Goal: Transaction & Acquisition: Book appointment/travel/reservation

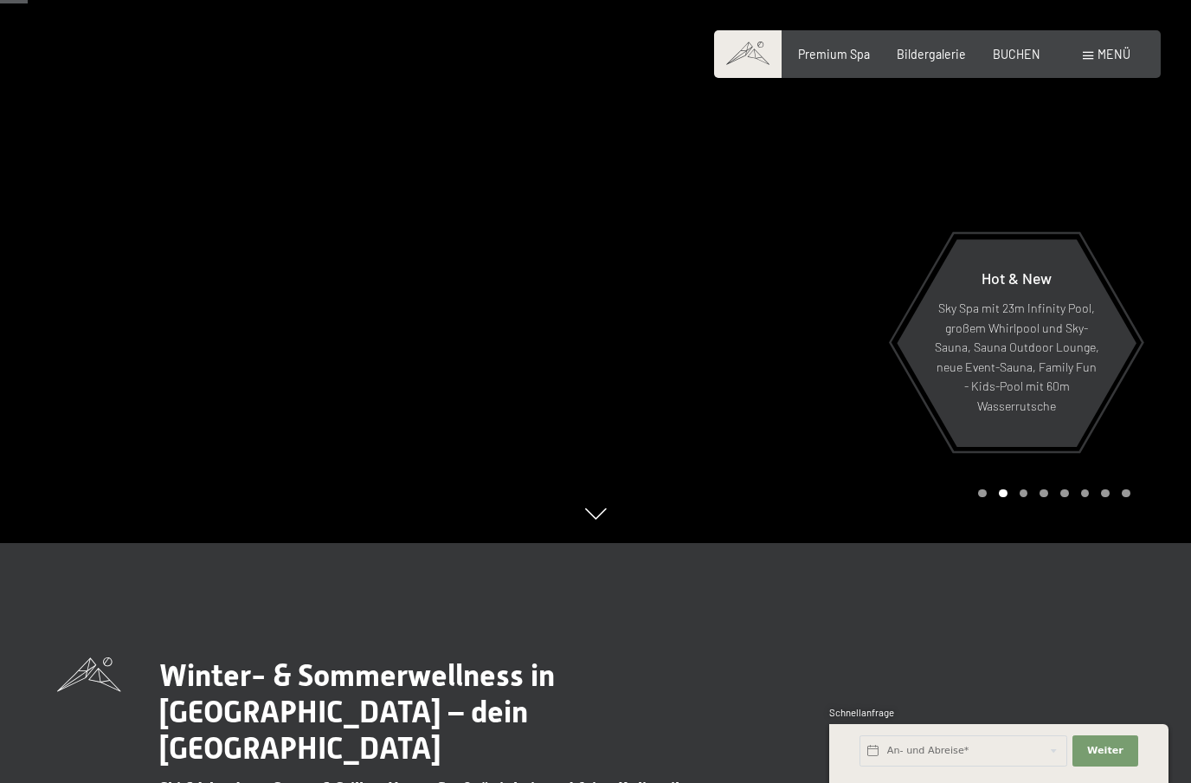
scroll to position [282, 0]
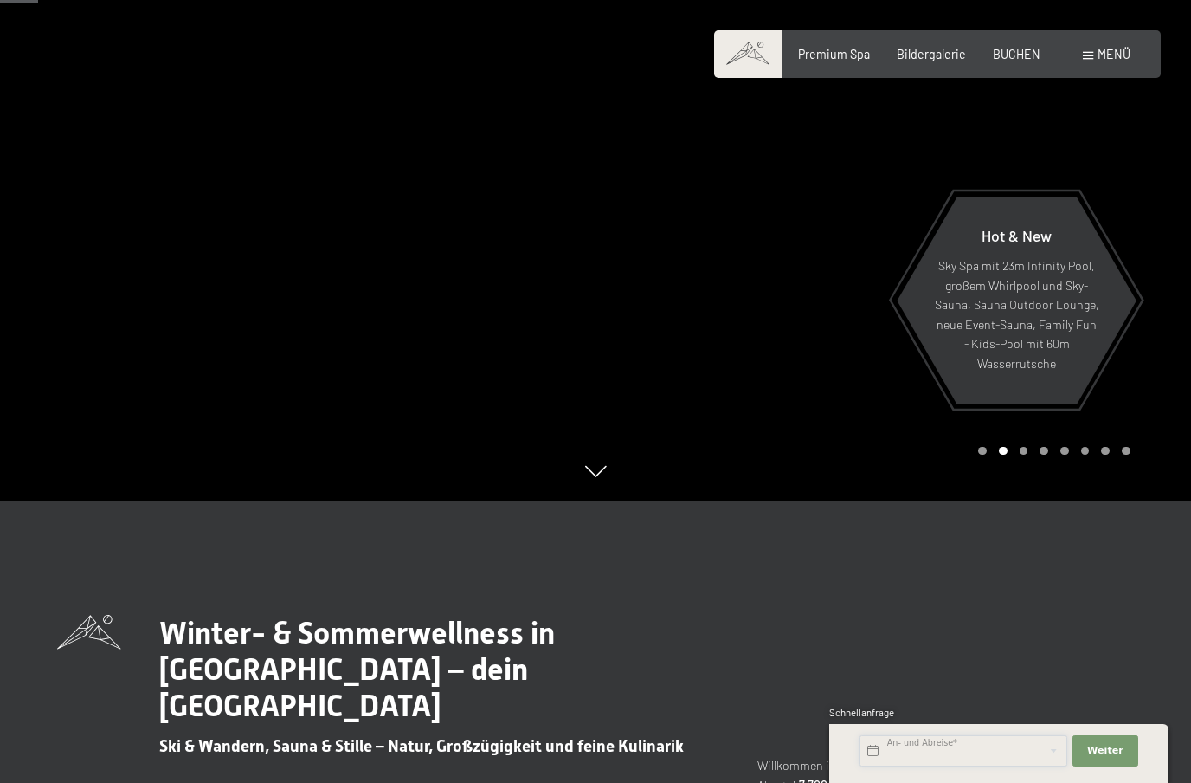
click at [924, 766] on input "text" at bounding box center [964, 750] width 208 height 31
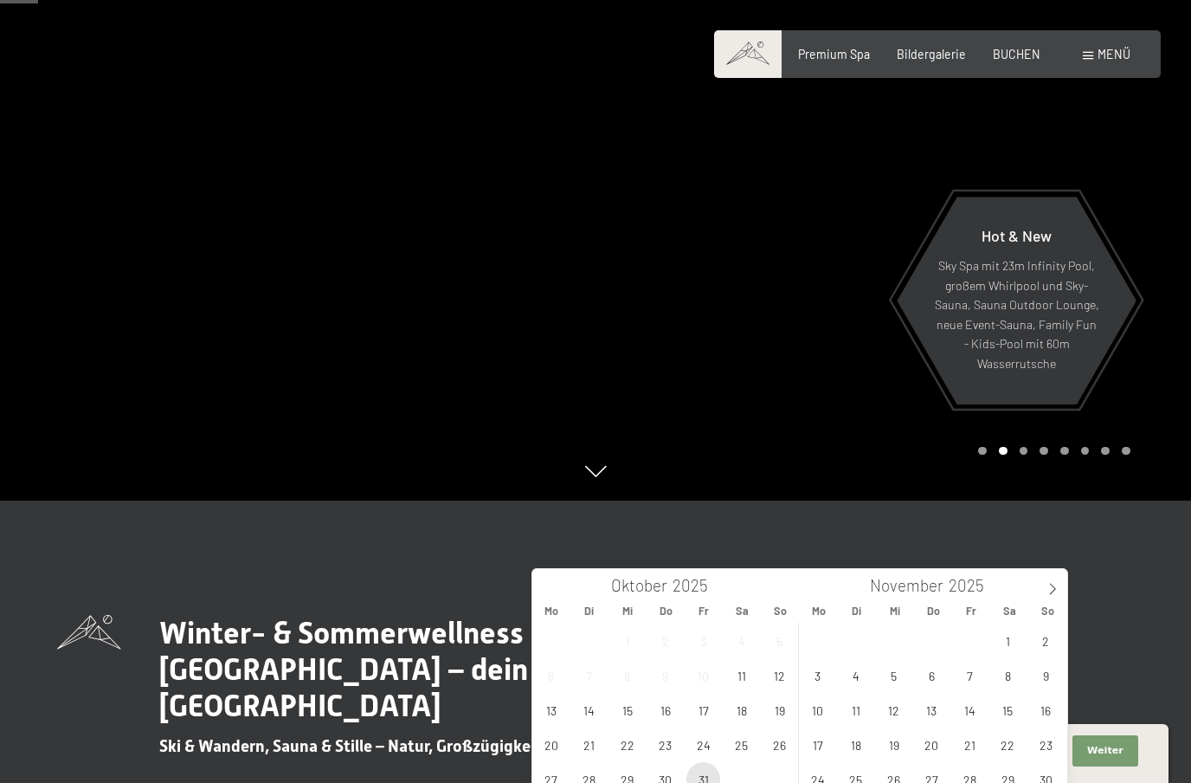
click at [700, 779] on span "31" at bounding box center [704, 779] width 34 height 34
click at [968, 679] on span "7" at bounding box center [970, 675] width 34 height 34
type input "Fr. 31.10.2025 - Fr. 07.11.2025"
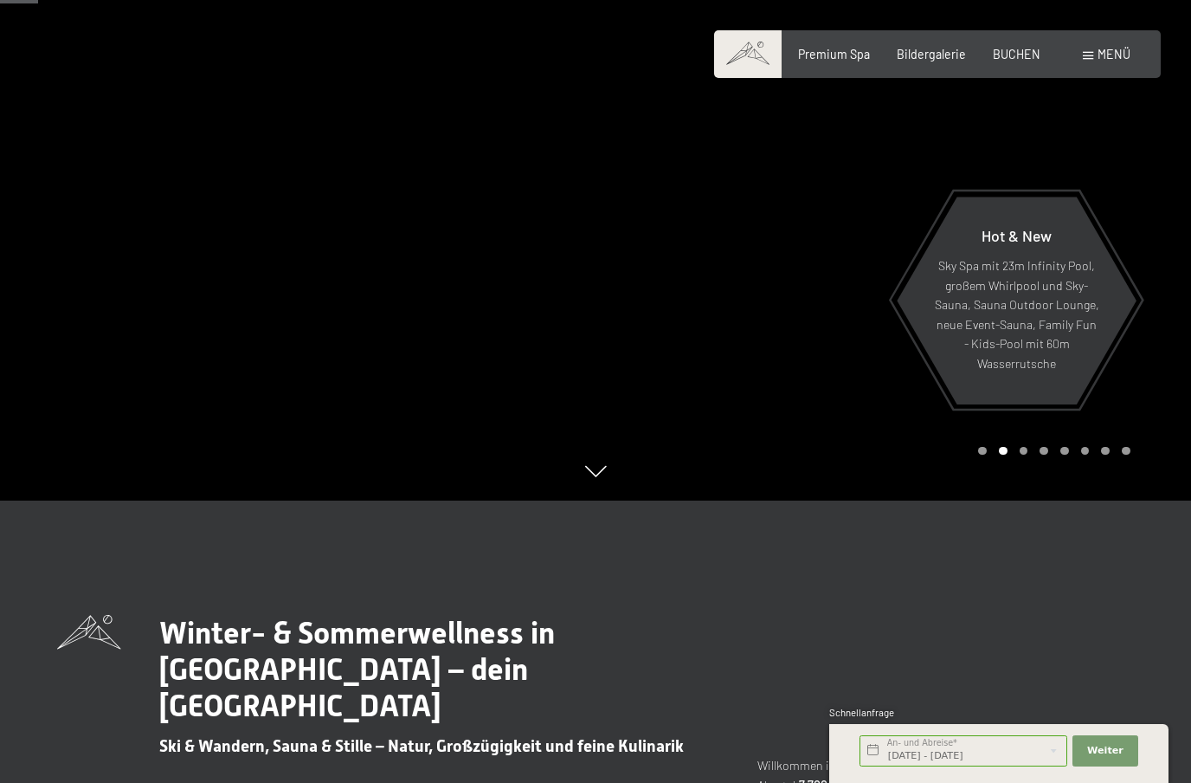
click at [1120, 782] on div "Fr. 31.10.2025 - Fr. 07.11.2025 An- und Abreise* 7 Nächte Weiter Adressfelder a…" at bounding box center [999, 753] width 301 height 59
click at [1122, 766] on button "Weiter Adressfelder ausblenden" at bounding box center [1106, 750] width 66 height 31
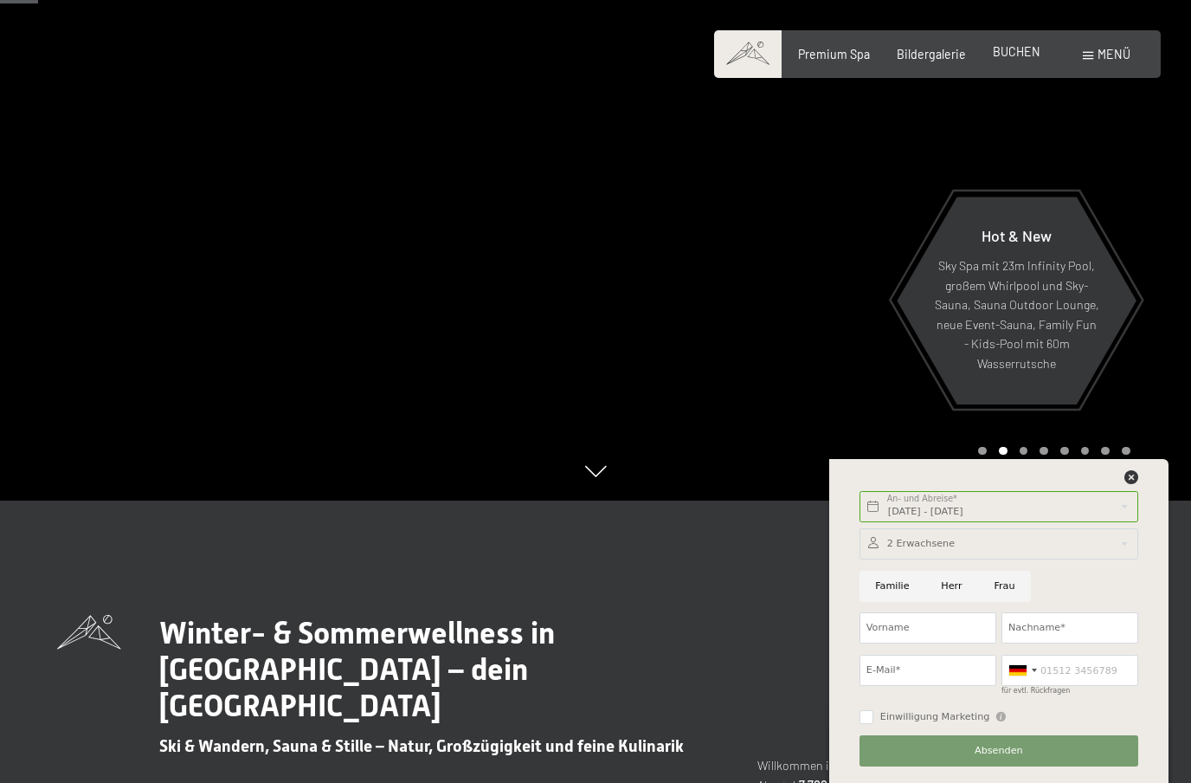
click at [1023, 46] on span "BUCHEN" at bounding box center [1017, 51] width 48 height 15
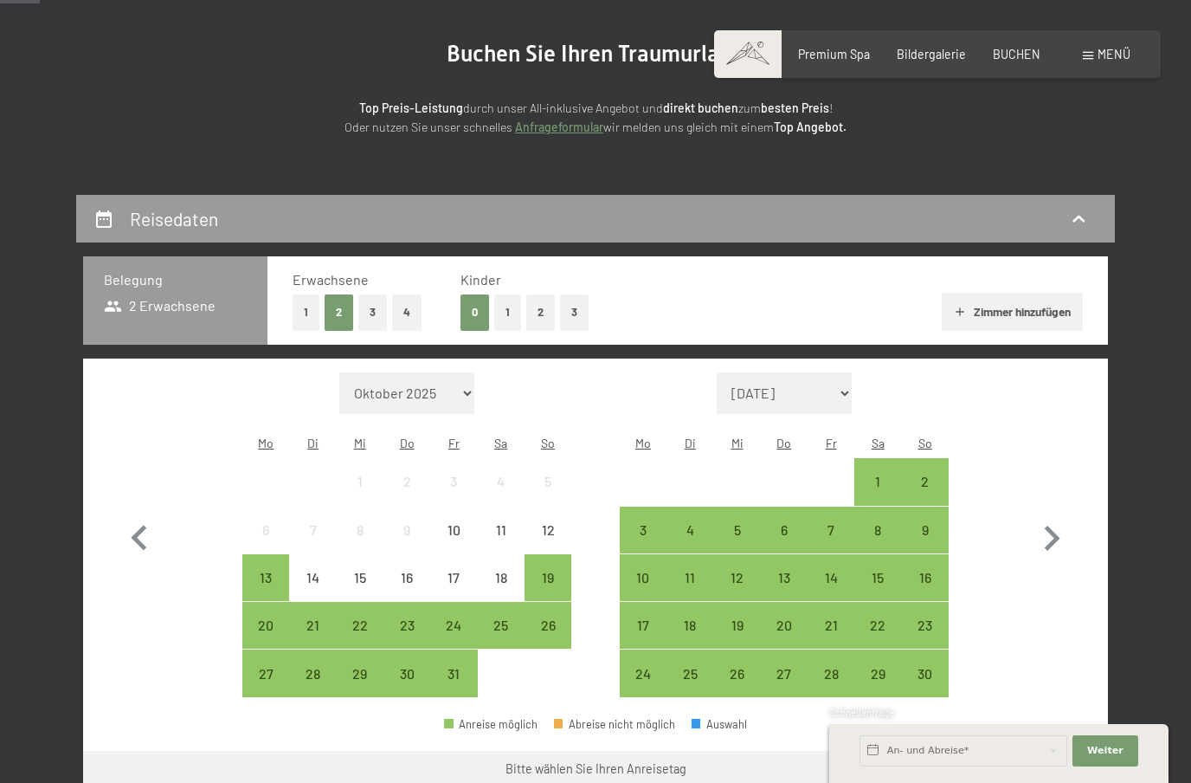
scroll to position [190, 0]
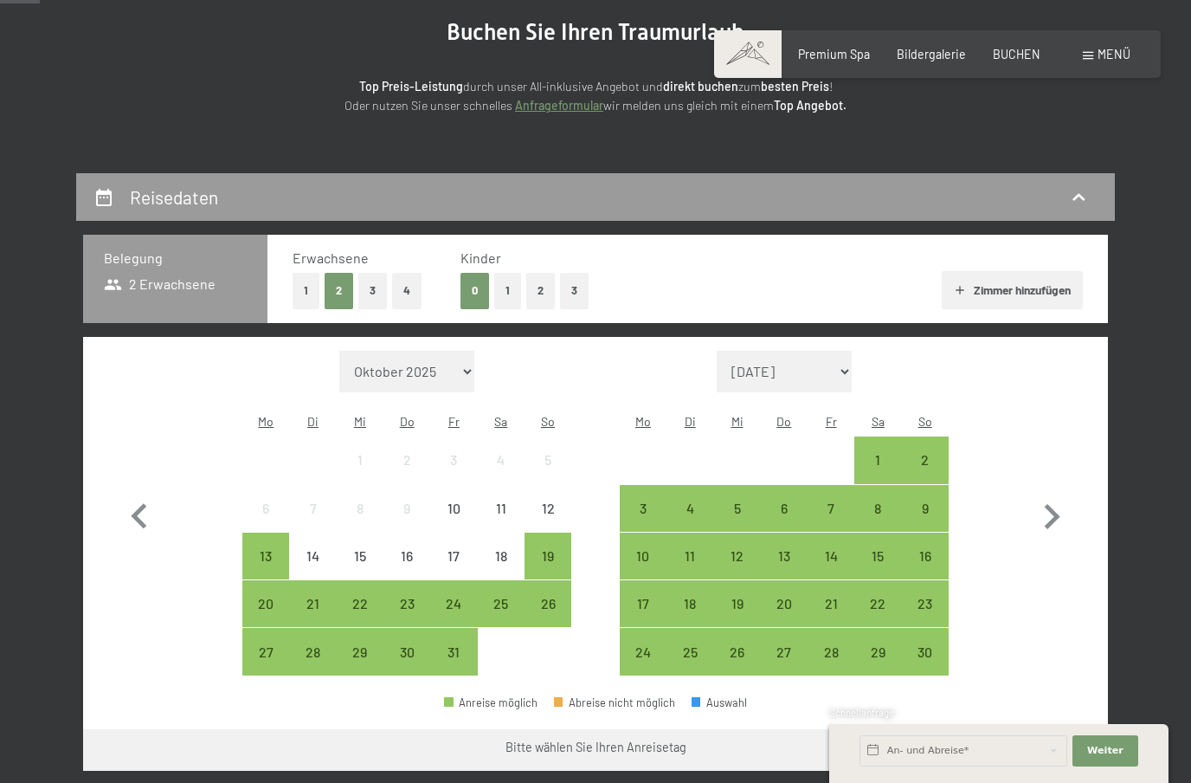
click at [534, 291] on button "2" at bounding box center [540, 291] width 29 height 36
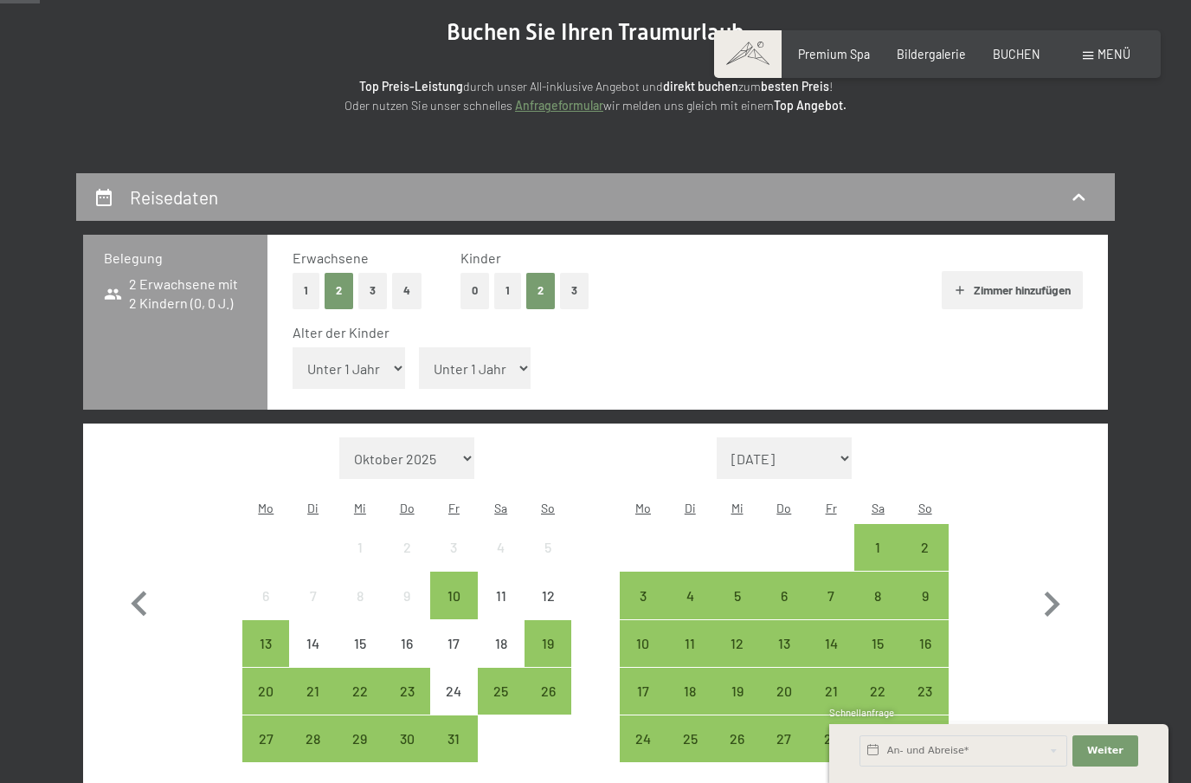
select select "5"
select select "11"
click at [454, 733] on div "31" at bounding box center [453, 753] width 43 height 43
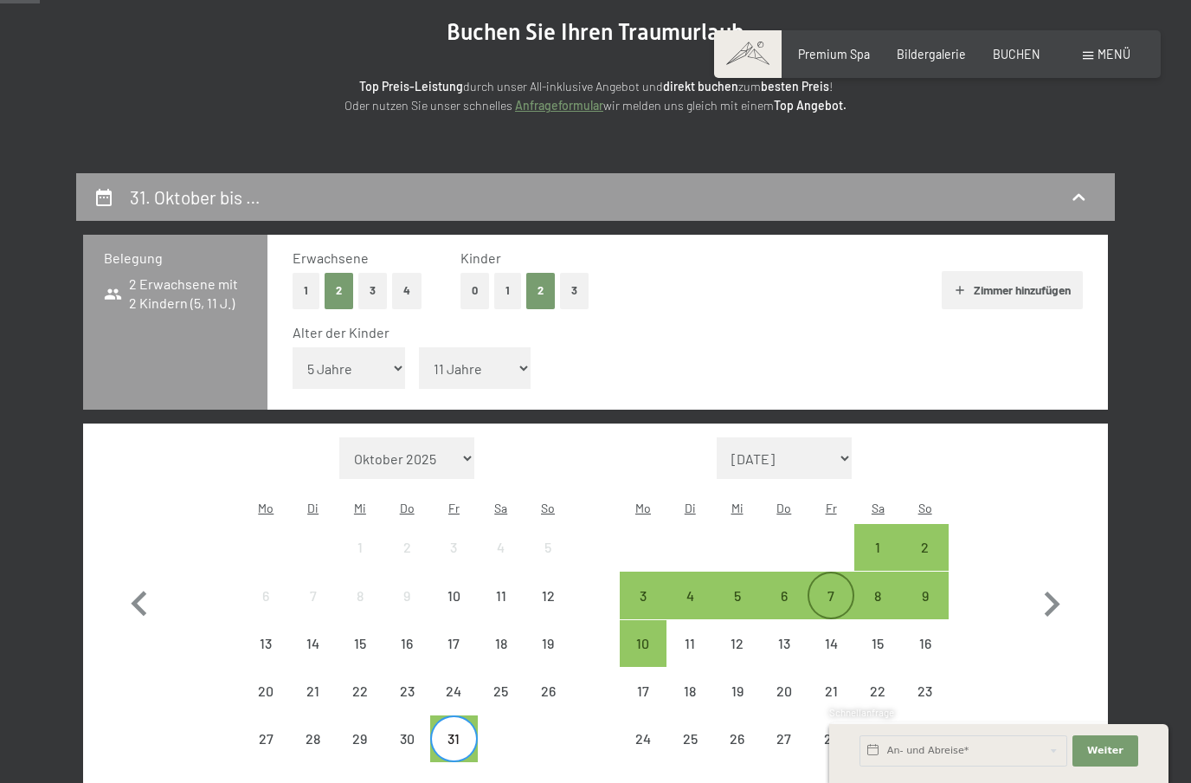
click at [825, 589] on div "7" at bounding box center [831, 610] width 43 height 43
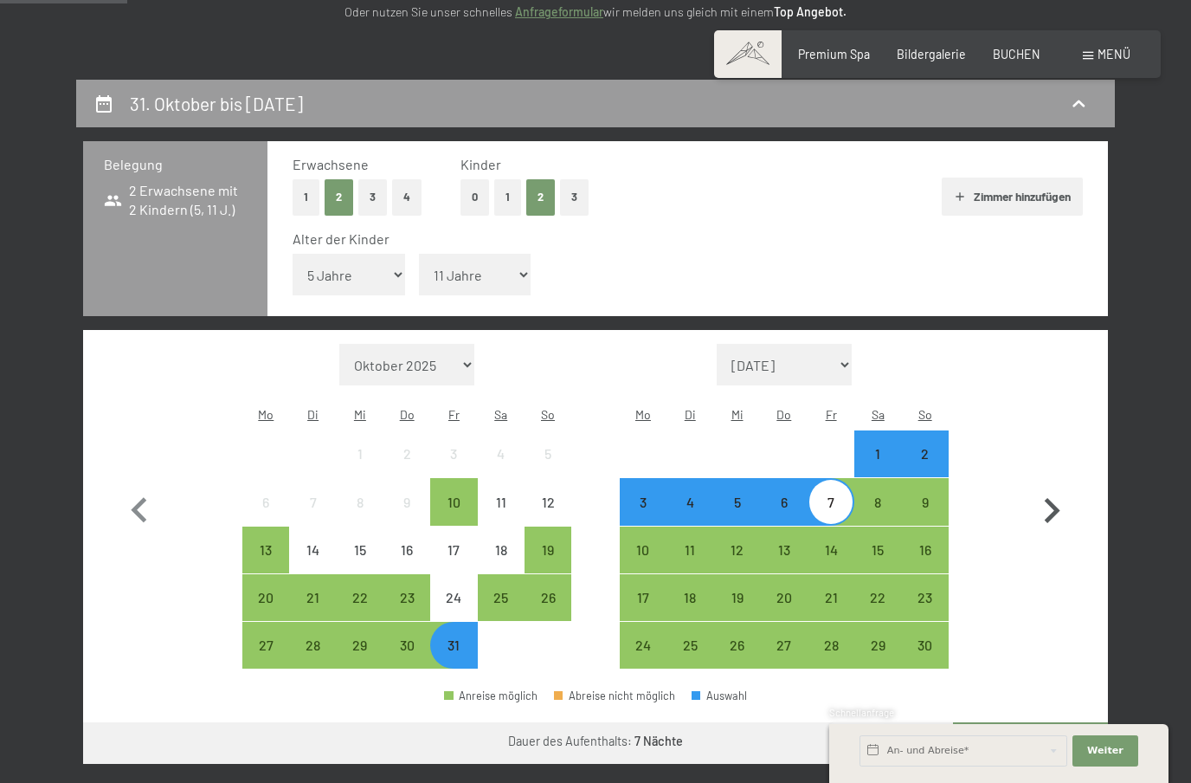
scroll to position [285, 0]
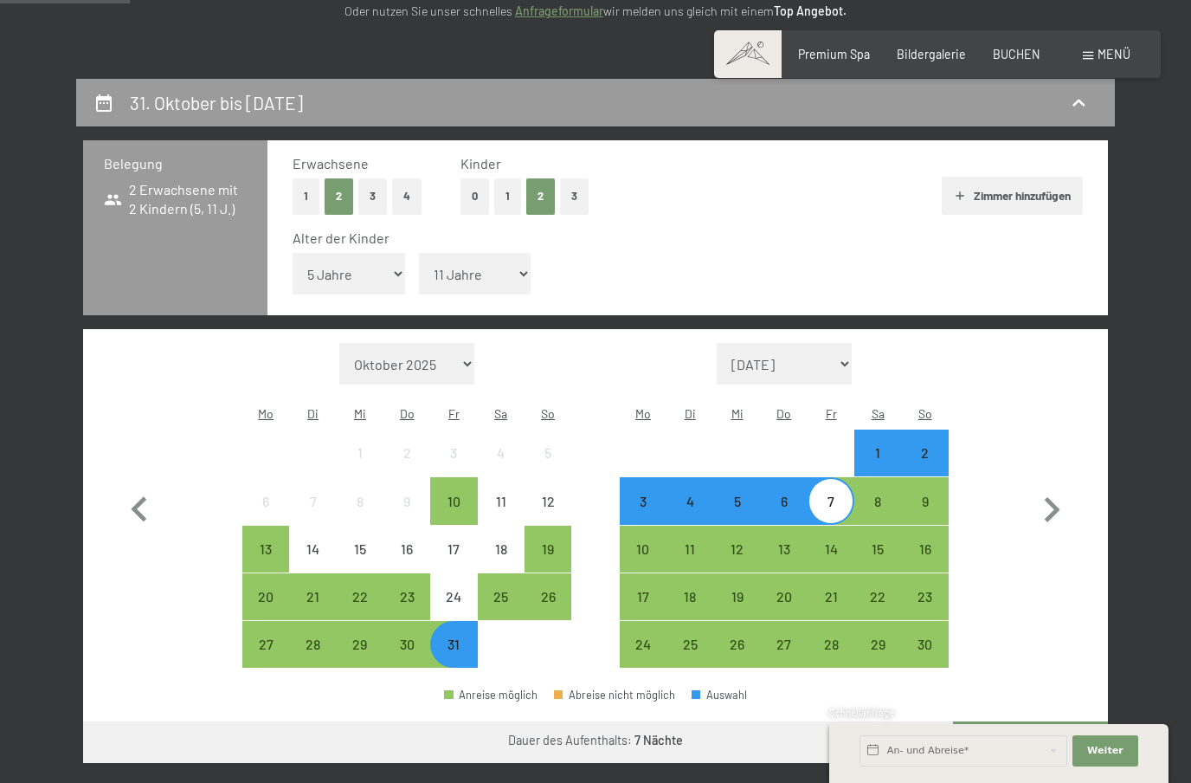
click at [991, 739] on button "Weiter zu „Zimmer“" at bounding box center [1030, 742] width 155 height 42
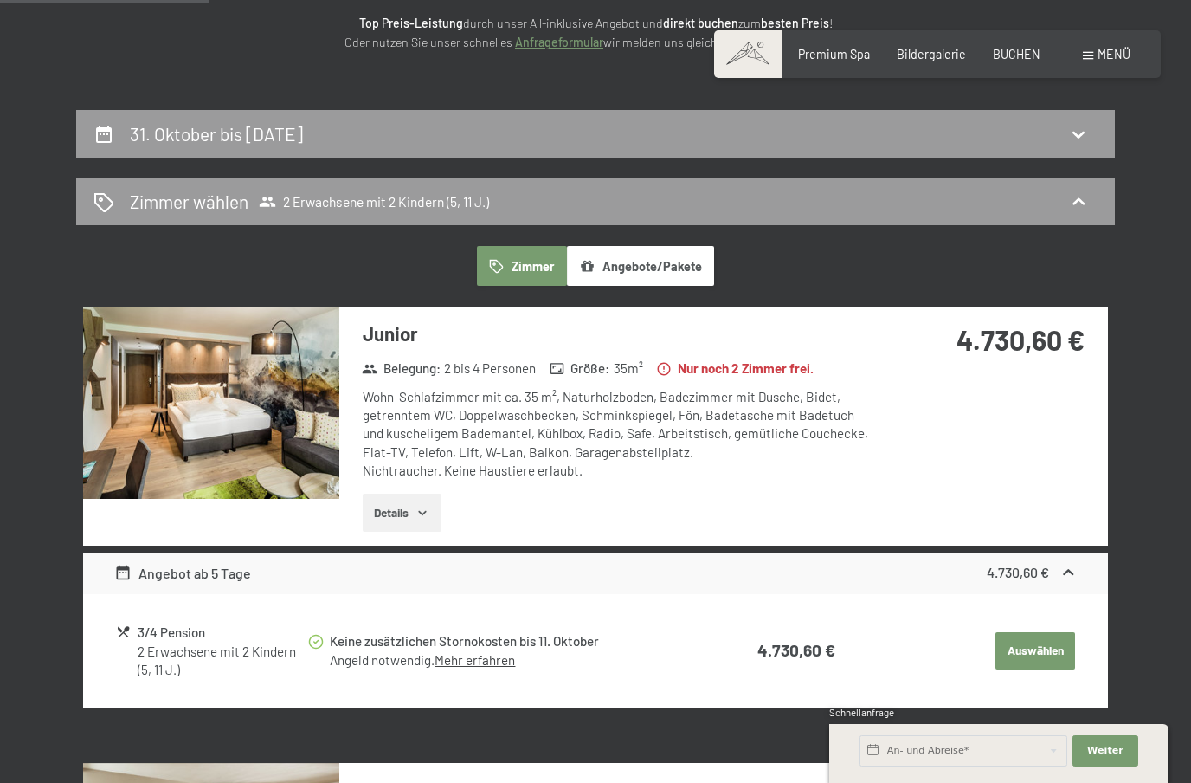
scroll to position [225, 0]
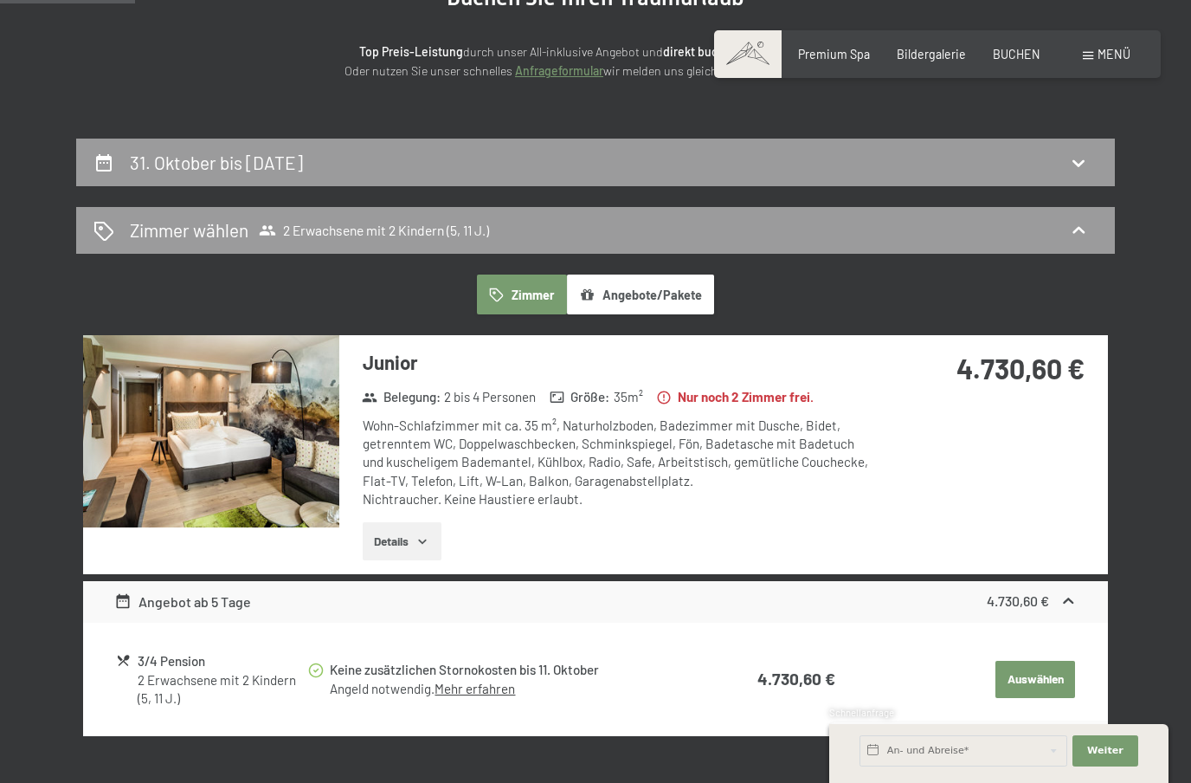
click at [613, 304] on button "Angebote/Pakete" at bounding box center [640, 294] width 147 height 40
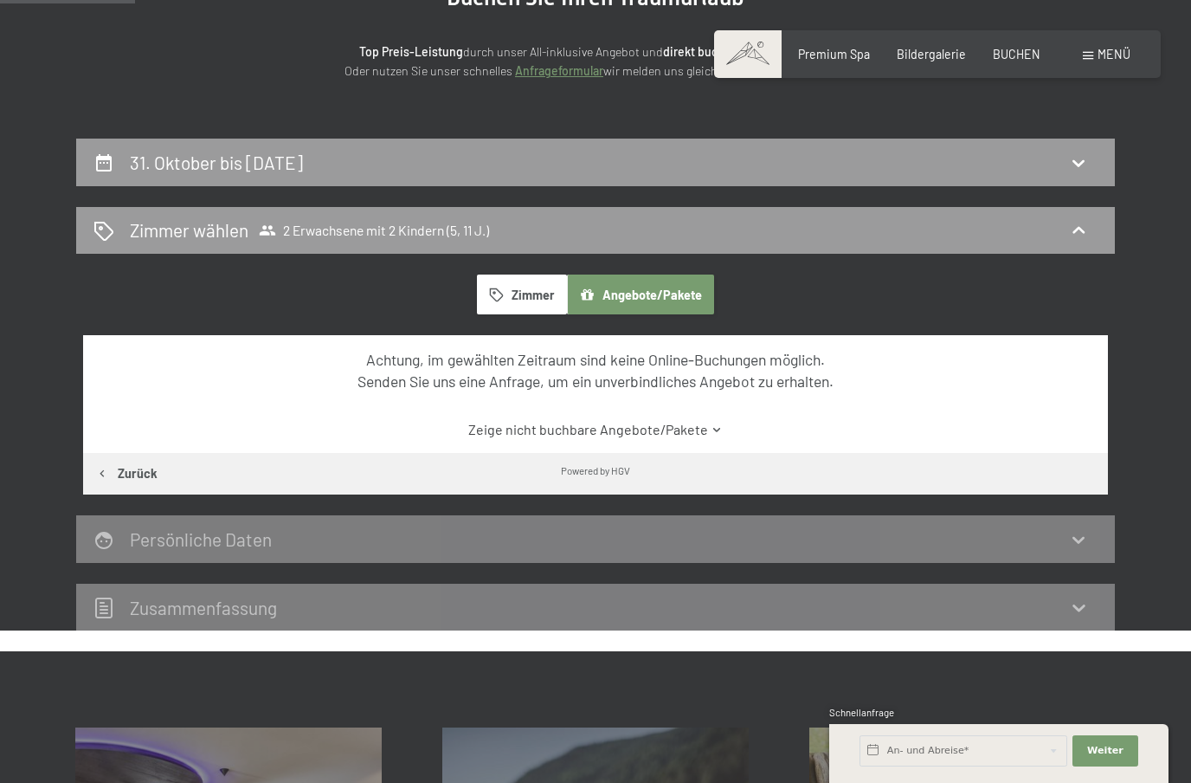
click at [613, 304] on button "Angebote/Pakete" at bounding box center [640, 294] width 147 height 40
click at [540, 299] on button "Zimmer" at bounding box center [522, 294] width 90 height 40
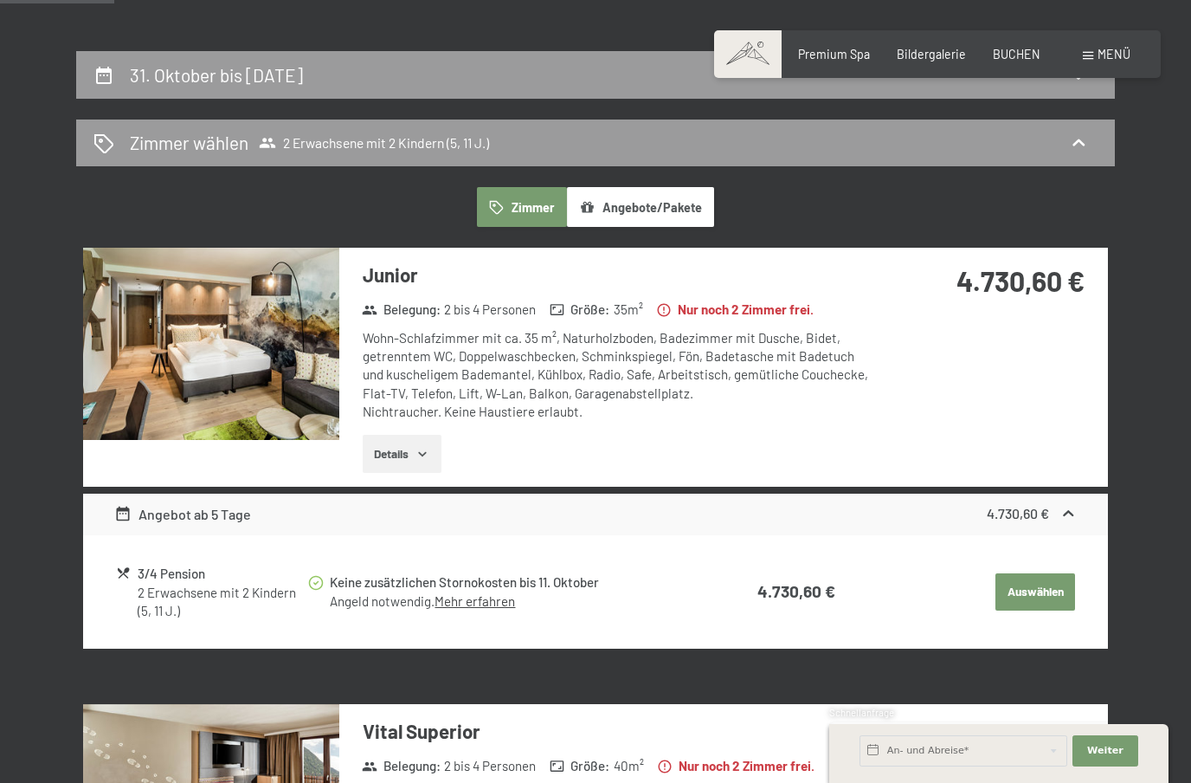
scroll to position [0, 0]
